Goal: Transaction & Acquisition: Subscribe to service/newsletter

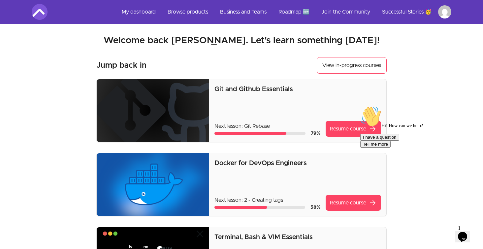
click at [185, 12] on link "Browse products" at bounding box center [187, 12] width 51 height 16
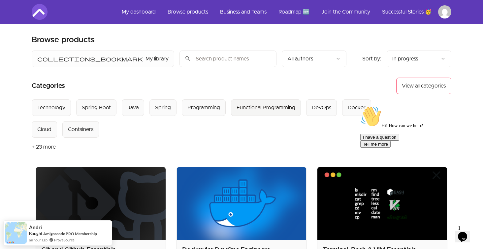
click at [260, 107] on div "Functional Programming" at bounding box center [266, 108] width 59 height 8
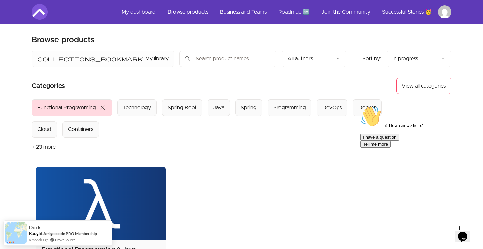
click at [184, 57] on input "search" at bounding box center [227, 58] width 97 height 16
click at [168, 11] on link "Browse products" at bounding box center [187, 12] width 51 height 16
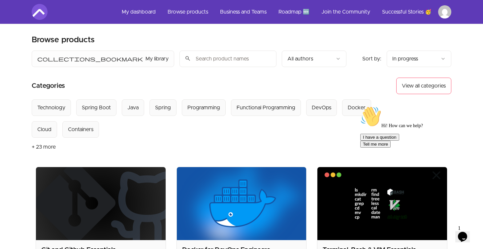
click at [176, 11] on link "Browse products" at bounding box center [187, 12] width 51 height 16
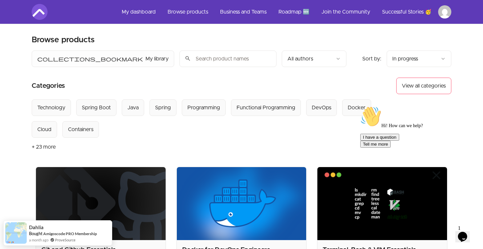
click at [467, 235] on icon "Opens Chat This icon Opens the chat window." at bounding box center [462, 236] width 11 height 11
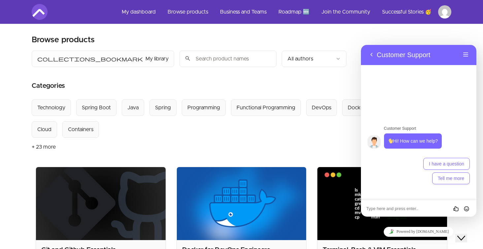
click at [361, 45] on textarea at bounding box center [361, 45] width 0 height 0
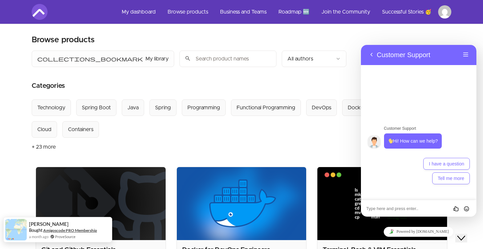
click at [79, 229] on link "Amigoscode PRO Membership" at bounding box center [70, 230] width 54 height 5
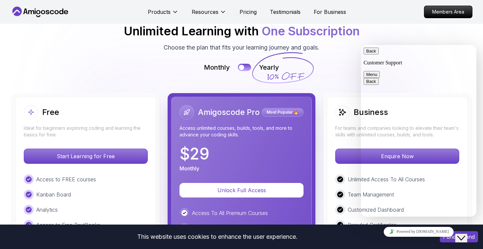
scroll to position [1455, 0]
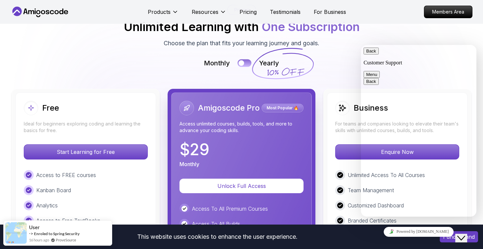
click at [247, 60] on button at bounding box center [245, 63] width 14 height 8
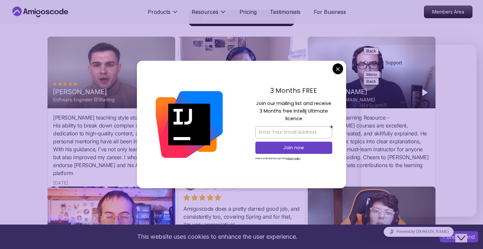
scroll to position [1654, 0]
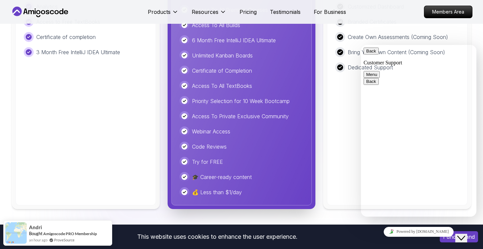
click at [336, 121] on div "Business For teams and companies looking to elevate their team's skills with un…" at bounding box center [397, 49] width 141 height 311
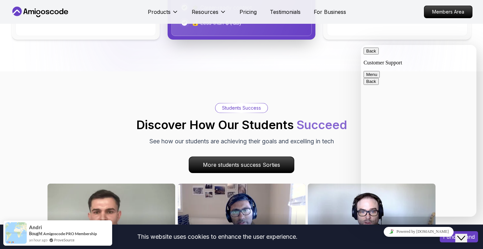
scroll to position [1729, 0]
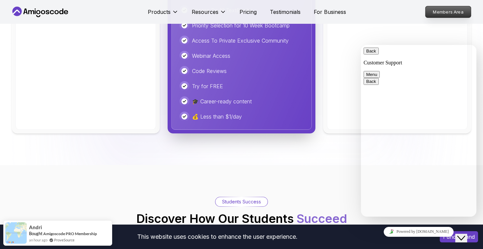
click at [454, 10] on p "Members Area" at bounding box center [449, 11] width 46 height 11
